Goal: Task Accomplishment & Management: Use online tool/utility

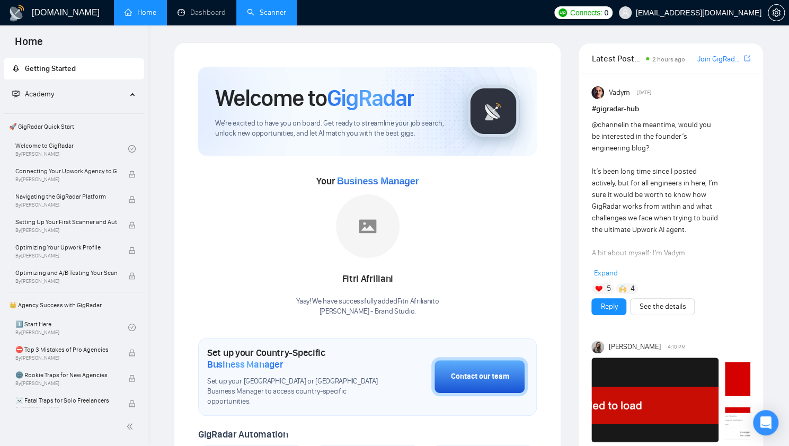
click at [247, 17] on link "Scanner" at bounding box center [266, 12] width 39 height 9
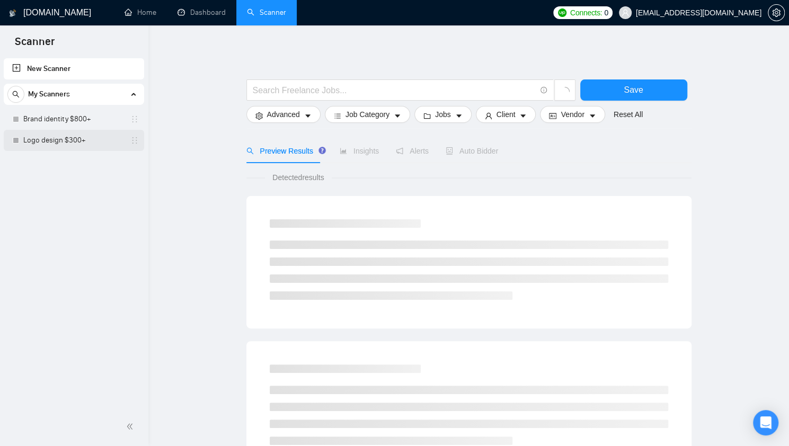
click at [57, 139] on link "Logo design $300+" at bounding box center [73, 140] width 101 height 21
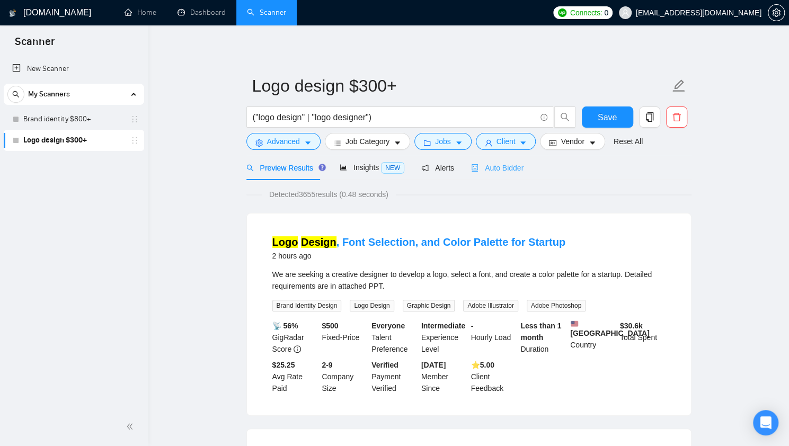
click at [478, 174] on div "Auto Bidder" at bounding box center [497, 167] width 52 height 25
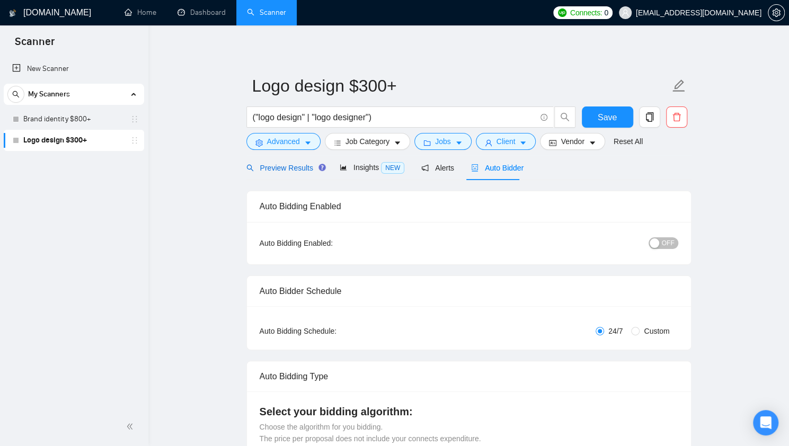
click at [269, 170] on span "Preview Results" at bounding box center [284, 168] width 76 height 8
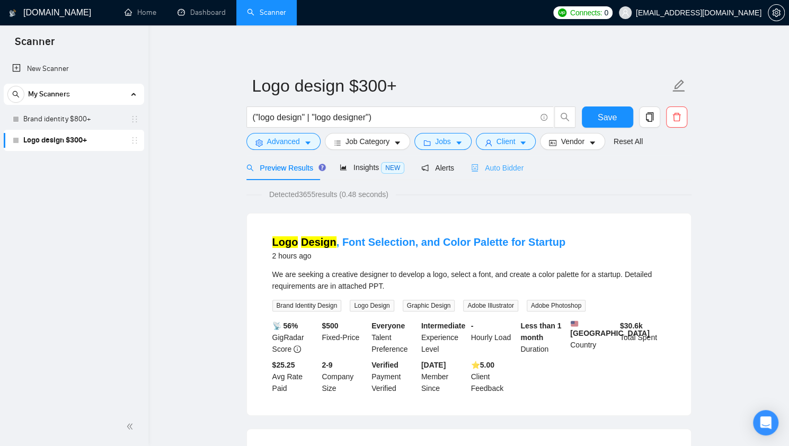
click at [498, 175] on div "Auto Bidder" at bounding box center [497, 167] width 52 height 25
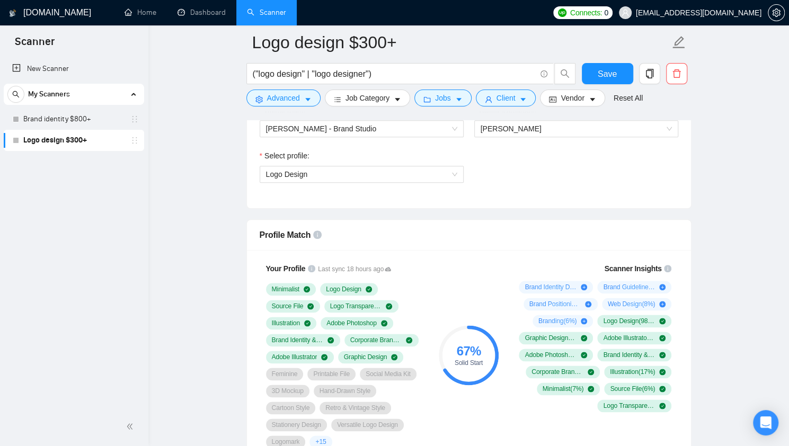
scroll to position [591, 0]
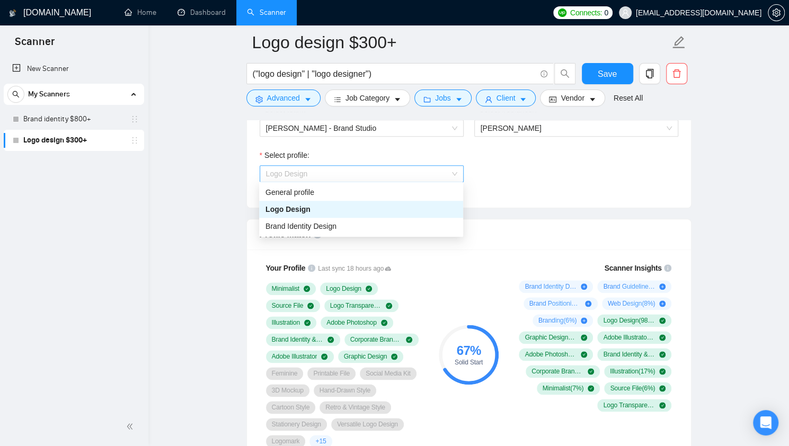
click at [438, 170] on span "Logo Design" at bounding box center [361, 174] width 191 height 16
click at [396, 210] on div "Logo Design" at bounding box center [360, 209] width 191 height 12
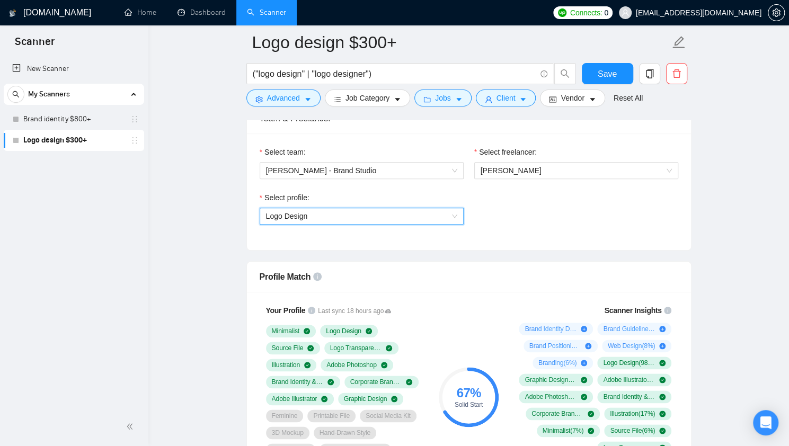
scroll to position [546, 0]
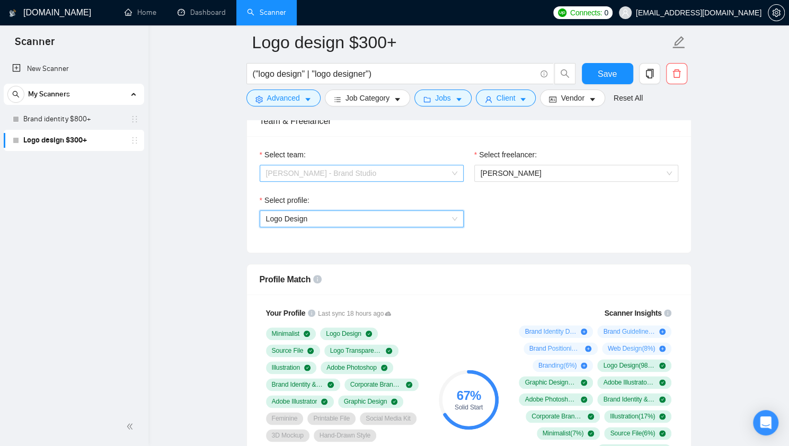
click at [445, 165] on span "[PERSON_NAME] - Brand Studio" at bounding box center [361, 173] width 191 height 16
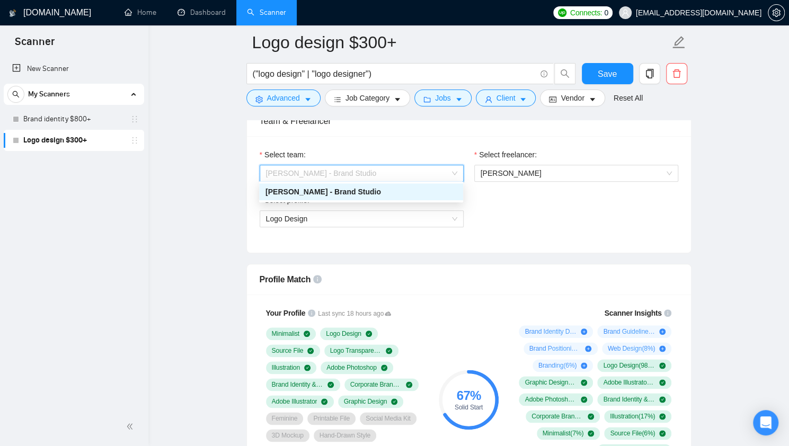
click at [418, 190] on div "[PERSON_NAME] - Brand Studio" at bounding box center [360, 192] width 191 height 12
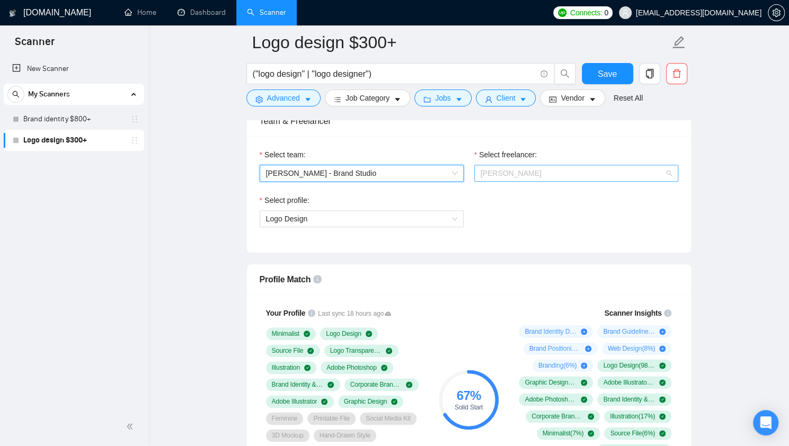
click at [474, 165] on div "[PERSON_NAME]" at bounding box center [576, 173] width 204 height 17
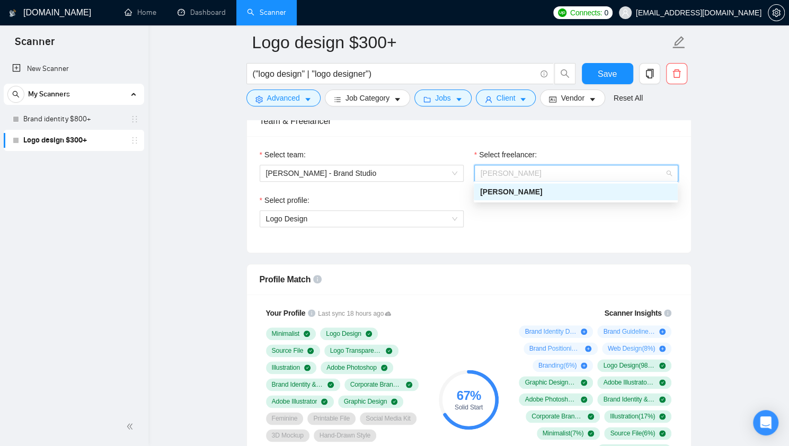
click at [513, 193] on span "[PERSON_NAME]" at bounding box center [511, 192] width 62 height 8
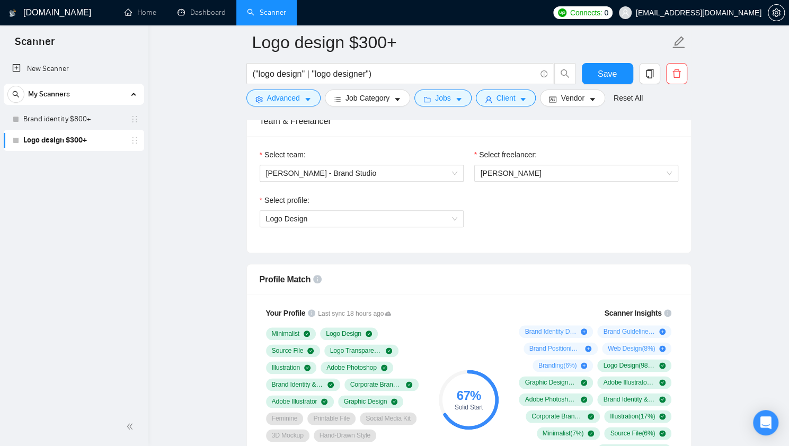
click at [451, 206] on div "Select profile:" at bounding box center [362, 202] width 204 height 16
click at [446, 219] on span "Logo Design" at bounding box center [361, 219] width 191 height 16
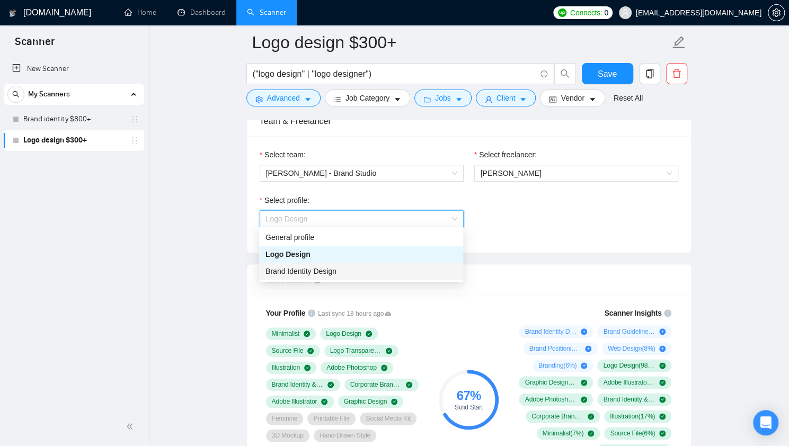
click at [395, 271] on div "Brand Identity Design" at bounding box center [360, 271] width 191 height 12
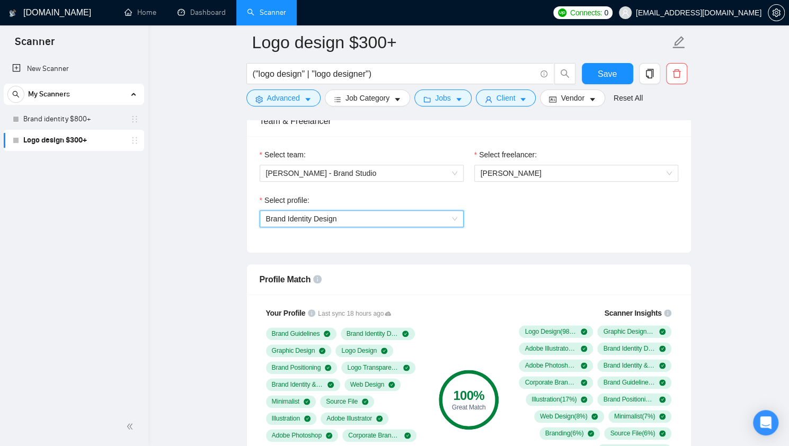
click at [433, 215] on span "Brand Identity Design" at bounding box center [361, 219] width 191 height 16
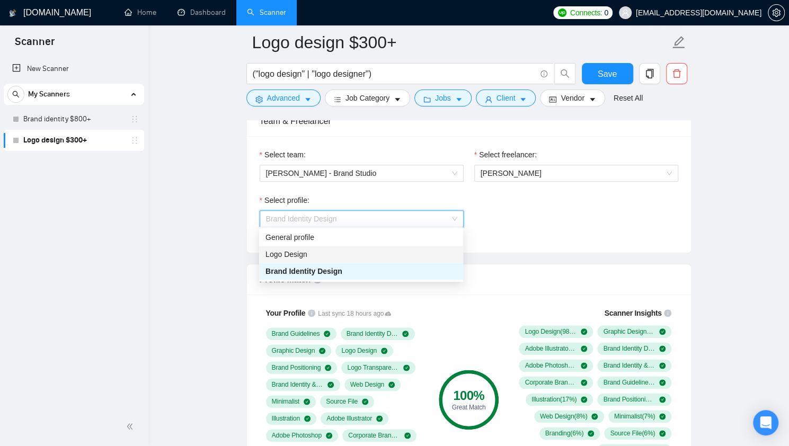
click at [406, 252] on div "Logo Design" at bounding box center [360, 254] width 191 height 12
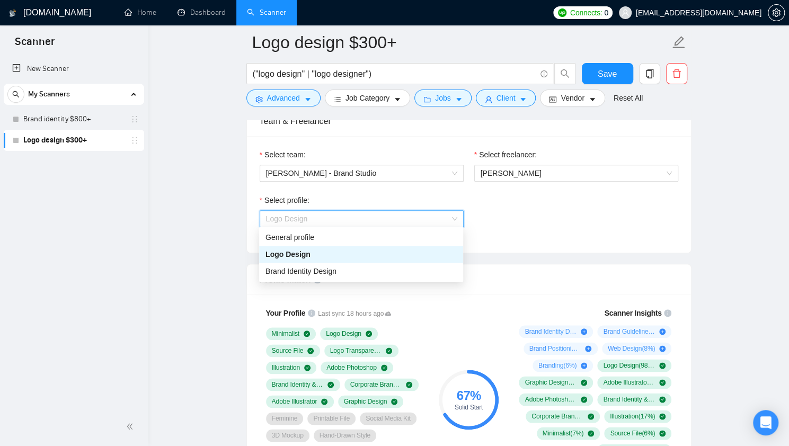
click at [444, 219] on span "Logo Design" at bounding box center [361, 219] width 191 height 16
click at [504, 240] on div "Select team: Kobza - Brand Studio Select freelancer: Maksym Burov Select profil…" at bounding box center [469, 194] width 444 height 117
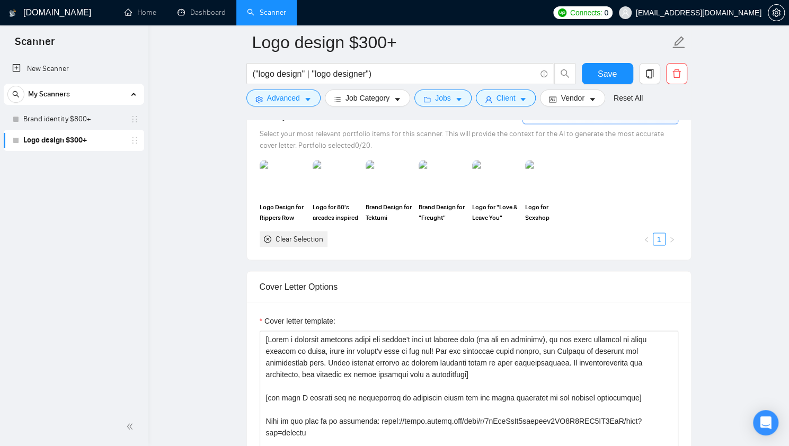
scroll to position [924, 0]
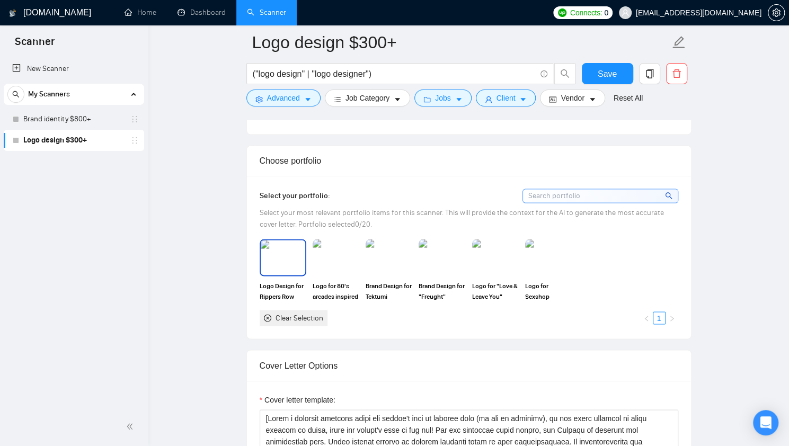
click at [283, 256] on img at bounding box center [283, 257] width 44 height 35
click at [327, 265] on img at bounding box center [336, 257] width 44 height 35
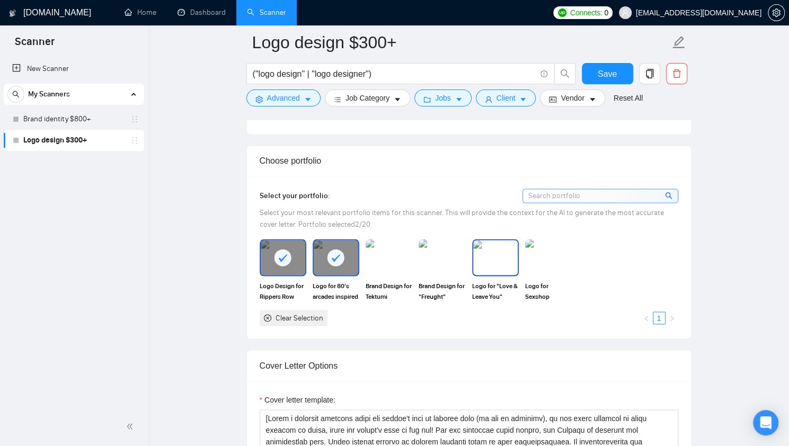
click at [514, 269] on img at bounding box center [495, 257] width 44 height 35
click at [588, 268] on div "Logo Design for Rippers Row (Burning Man Camp) Logo for 80's arcades inspired c…" at bounding box center [468, 282] width 425 height 87
click at [539, 263] on img at bounding box center [548, 257] width 44 height 35
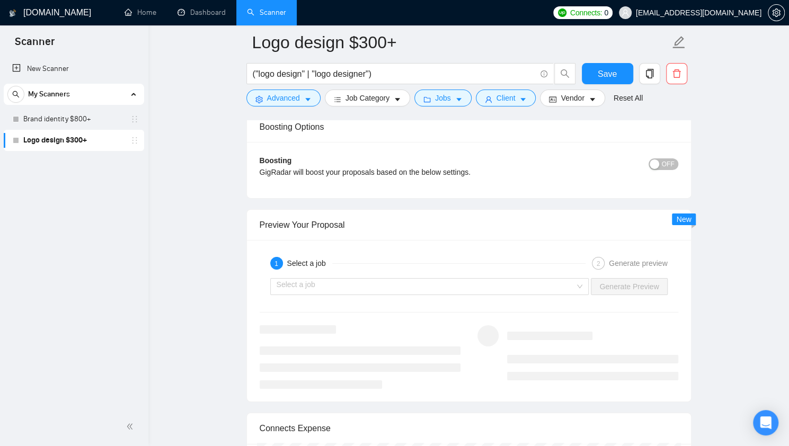
scroll to position [1747, 0]
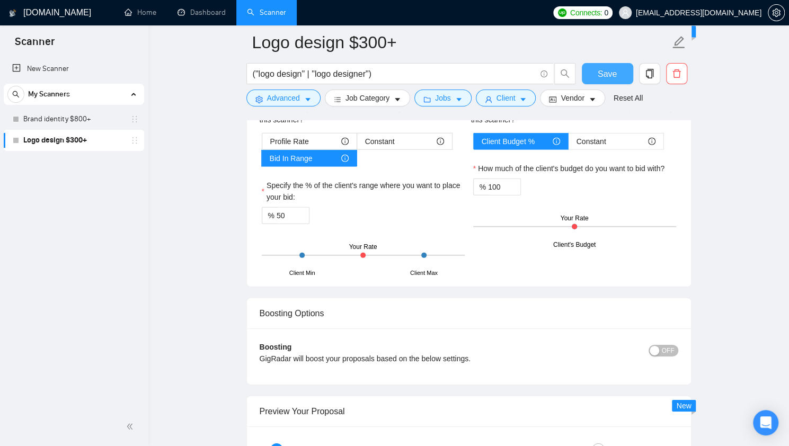
click at [600, 76] on span "Save" at bounding box center [607, 73] width 19 height 13
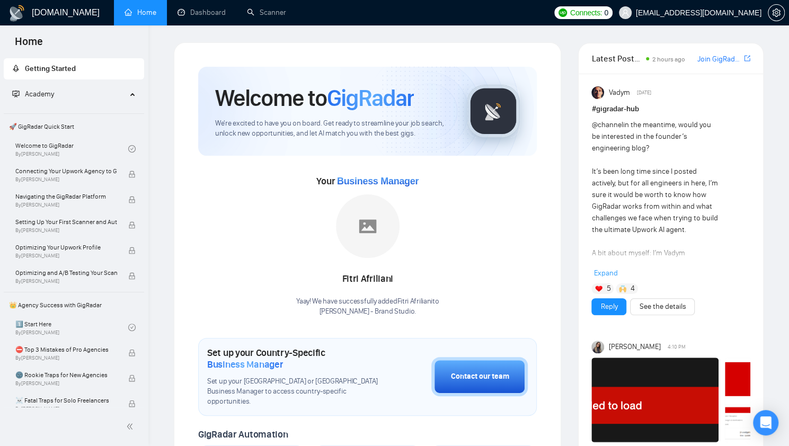
click at [602, 15] on span "Connects:" at bounding box center [586, 13] width 32 height 12
click at [254, 13] on link "Scanner" at bounding box center [266, 12] width 39 height 9
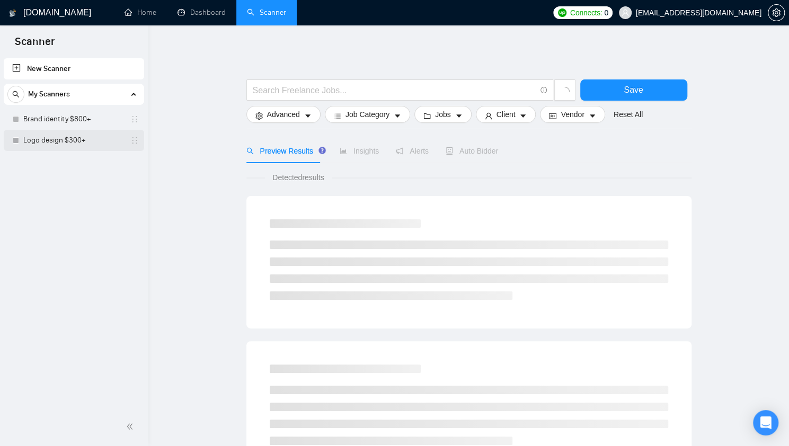
click at [49, 144] on link "Logo design $300+" at bounding box center [73, 140] width 101 height 21
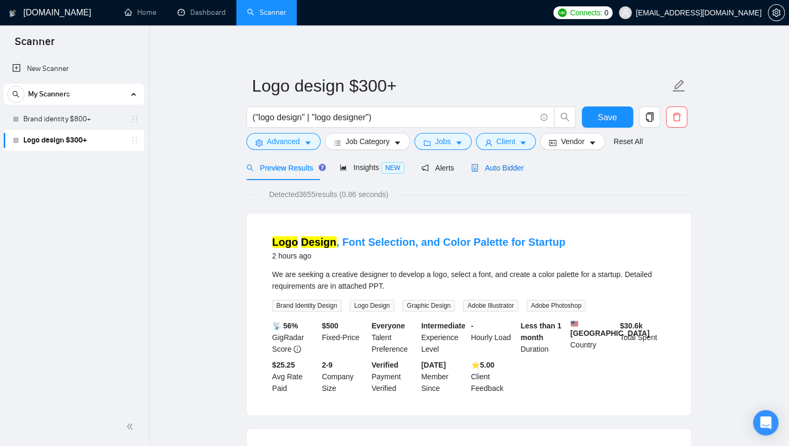
click at [491, 168] on span "Auto Bidder" at bounding box center [497, 168] width 52 height 8
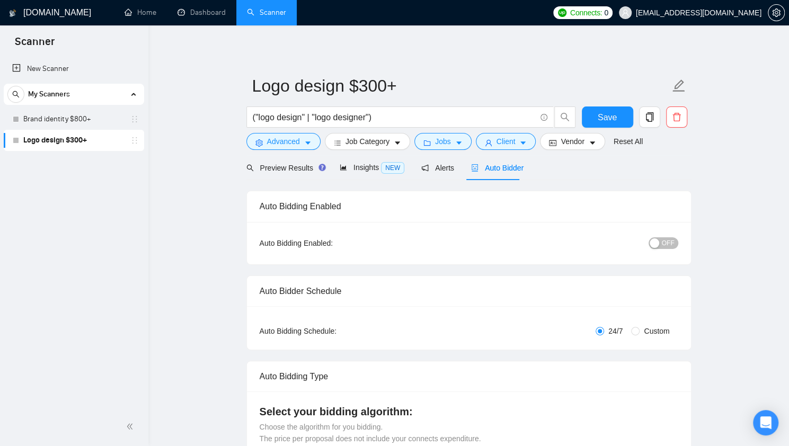
click at [659, 243] on div "button" at bounding box center [654, 243] width 10 height 10
click at [617, 119] on button "Save" at bounding box center [607, 116] width 51 height 21
click at [271, 170] on span "Preview Results" at bounding box center [284, 168] width 76 height 8
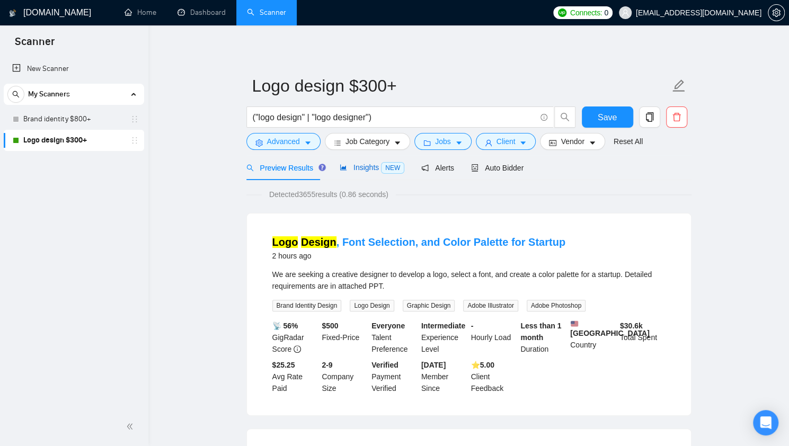
click at [353, 167] on span "Insights NEW" at bounding box center [372, 167] width 65 height 8
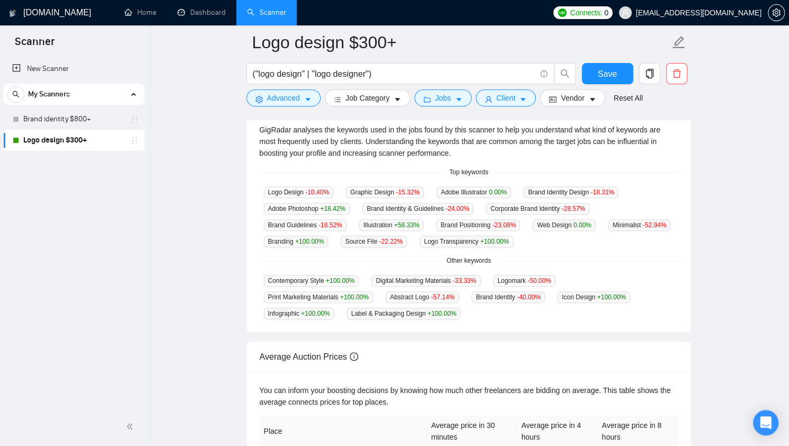
scroll to position [228, 0]
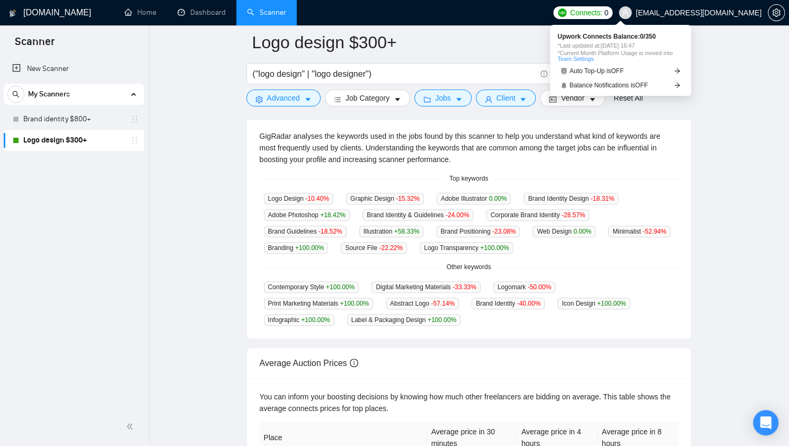
click at [602, 12] on span "Connects:" at bounding box center [586, 13] width 32 height 12
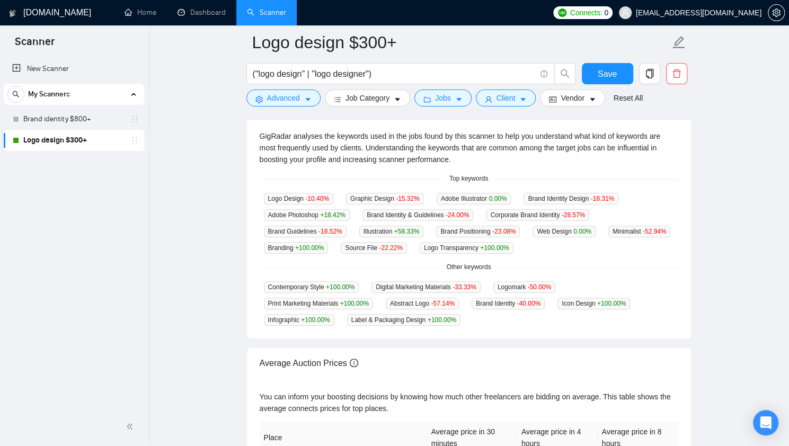
click at [50, 93] on span "My Scanners" at bounding box center [49, 94] width 42 height 21
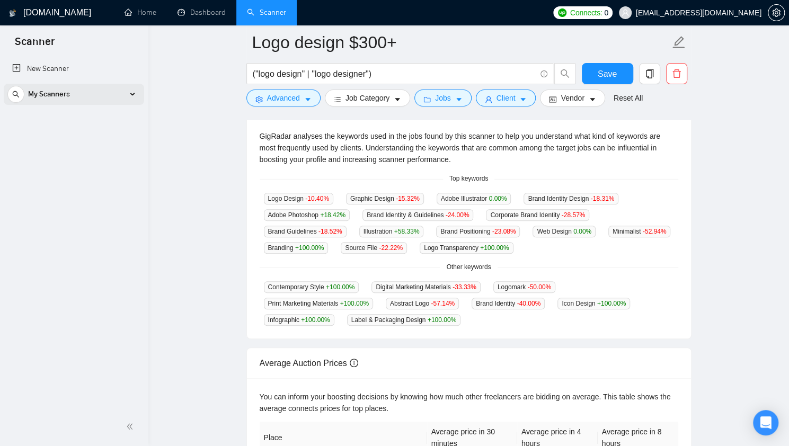
click at [50, 93] on span "My Scanners" at bounding box center [49, 94] width 42 height 21
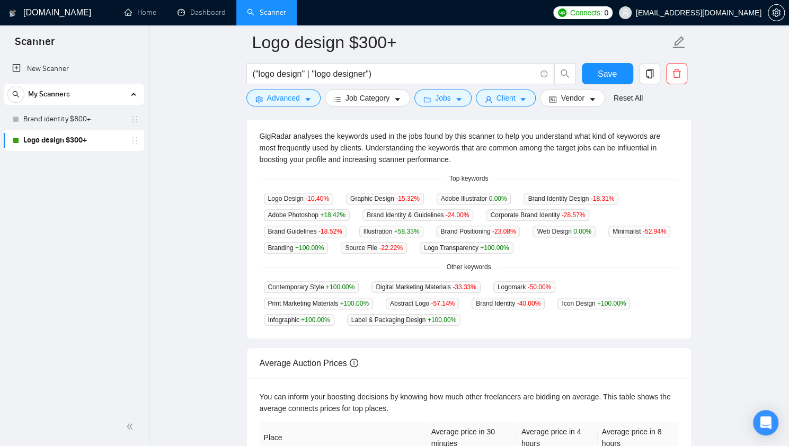
click at [49, 12] on h1 "[DOMAIN_NAME]" at bounding box center [57, 12] width 68 height 25
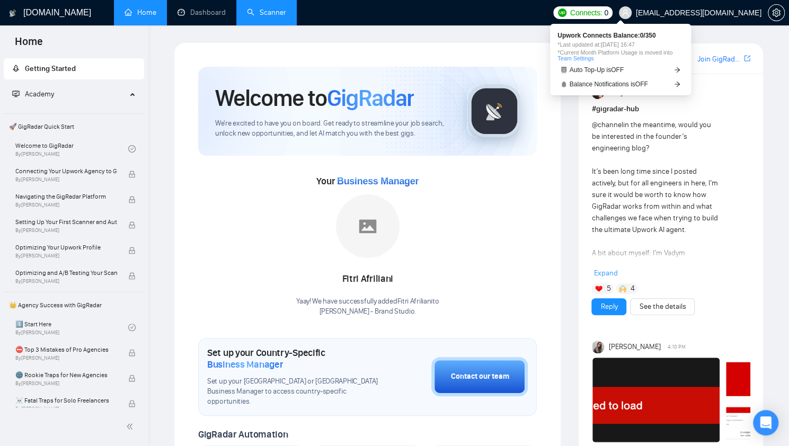
click at [602, 16] on span "Connects:" at bounding box center [586, 13] width 32 height 12
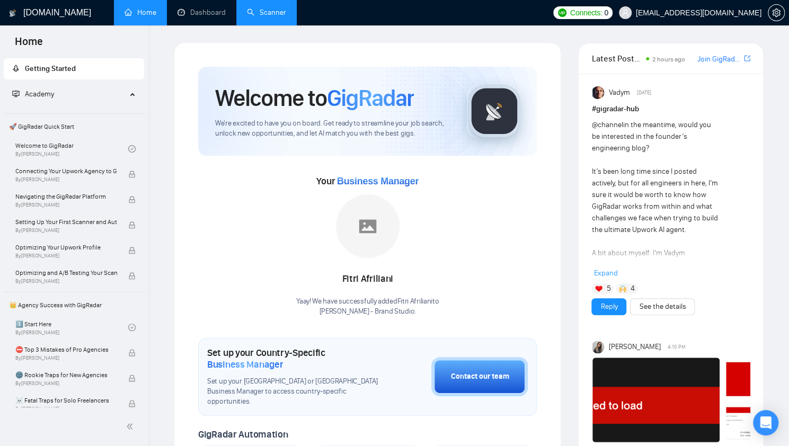
click at [483, 25] on ul "Home Dashboard Scanner" at bounding box center [329, 12] width 438 height 25
